Goal: Task Accomplishment & Management: Manage account settings

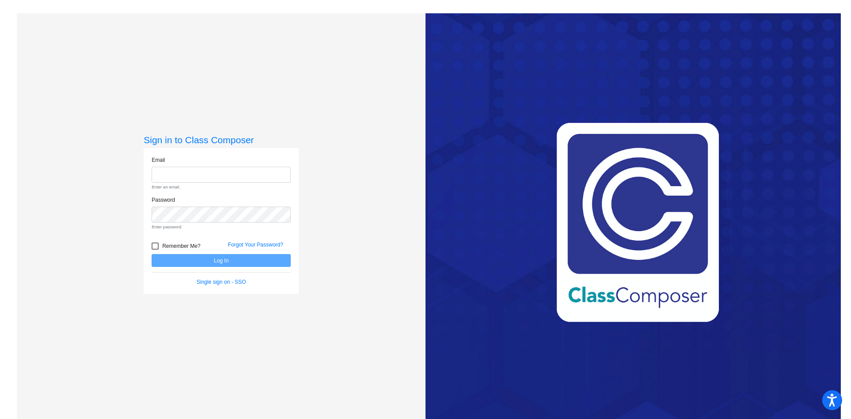
type input "[EMAIL_ADDRESS][DOMAIN_NAME]"
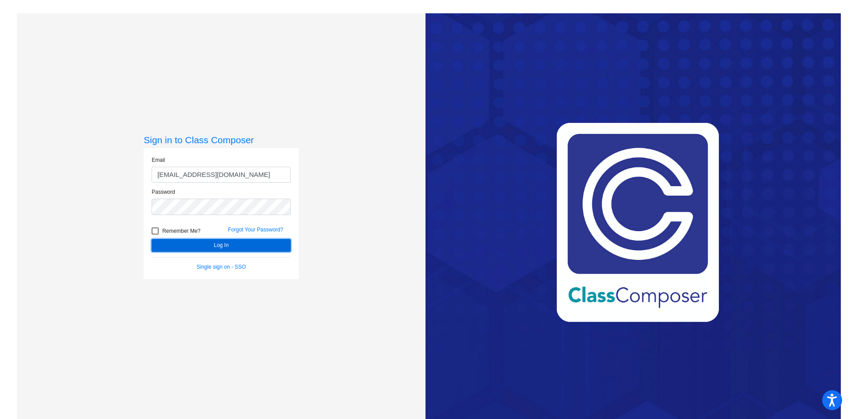
click at [226, 262] on form "Email [EMAIL_ADDRESS][DOMAIN_NAME] Password Remember Me? Forgot Your Password? …" at bounding box center [221, 213] width 139 height 115
click at [235, 248] on button "Log In" at bounding box center [221, 245] width 139 height 13
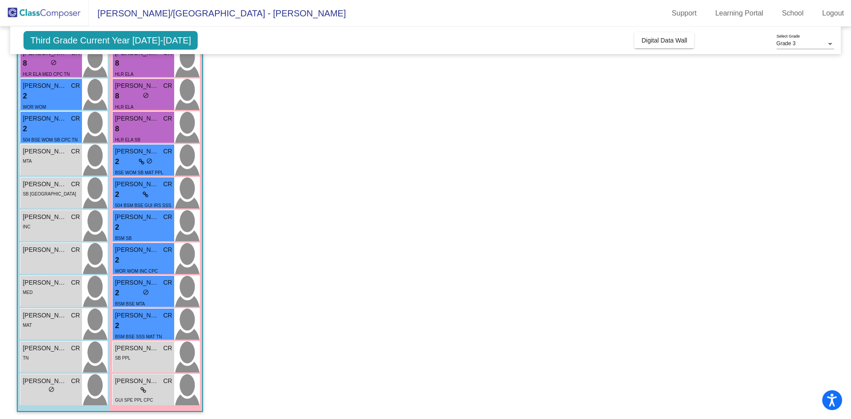
scroll to position [98, 0]
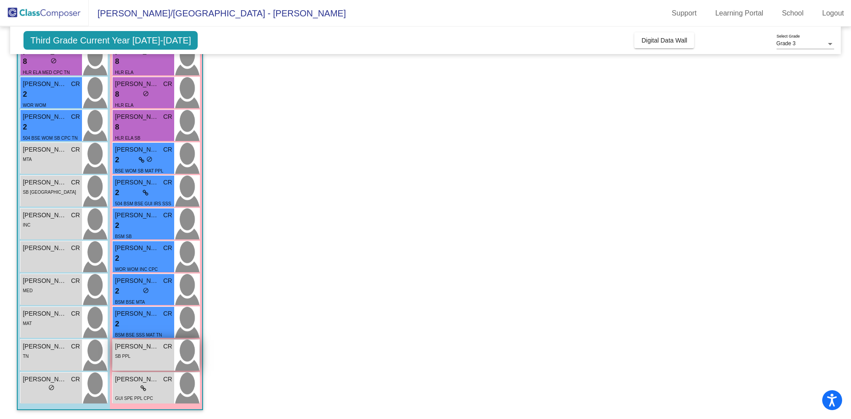
click at [154, 359] on div "SB PPL" at bounding box center [143, 355] width 57 height 9
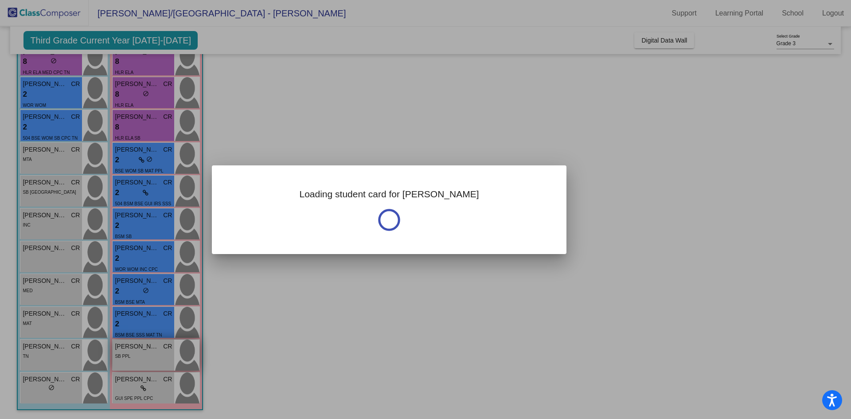
click at [154, 359] on div at bounding box center [425, 209] width 851 height 419
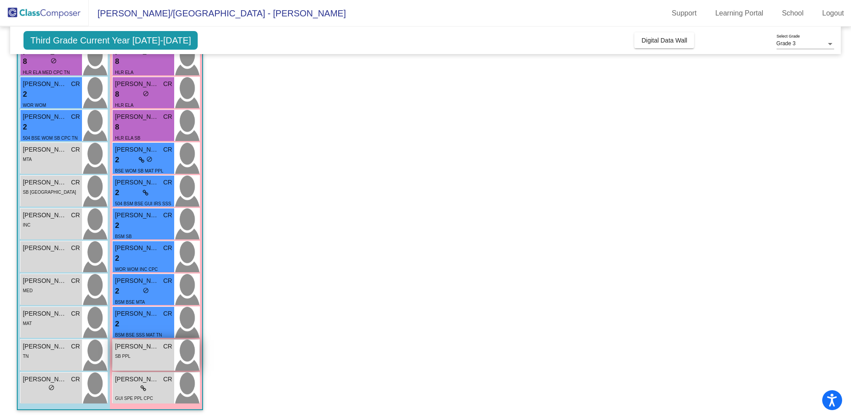
click at [154, 355] on div "SB PPL" at bounding box center [143, 355] width 57 height 9
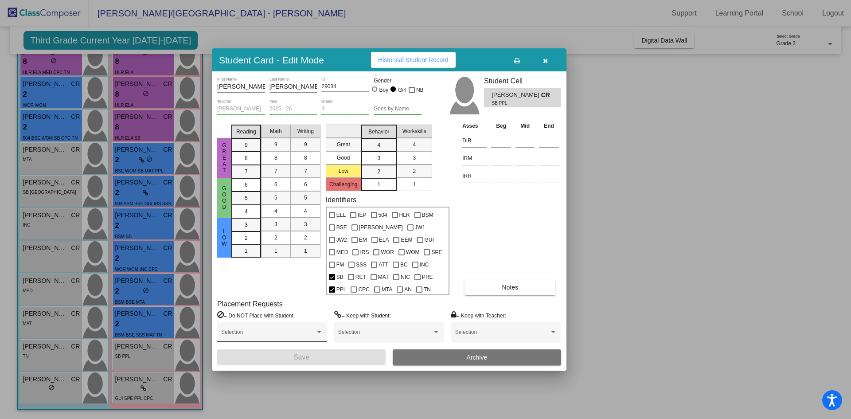
click at [302, 334] on span at bounding box center [268, 335] width 94 height 6
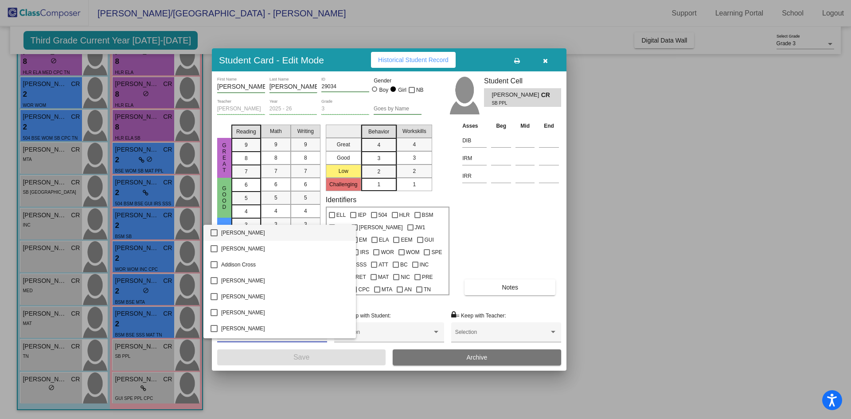
click at [370, 303] on div at bounding box center [425, 209] width 851 height 419
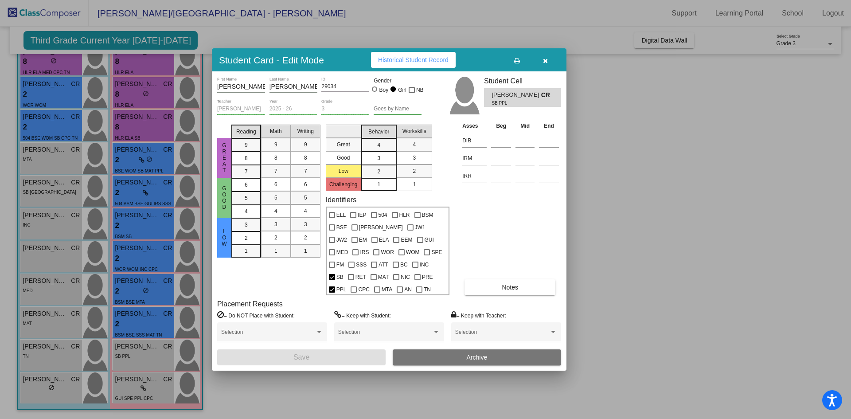
click at [589, 229] on div at bounding box center [425, 209] width 851 height 419
